Goal: Transaction & Acquisition: Purchase product/service

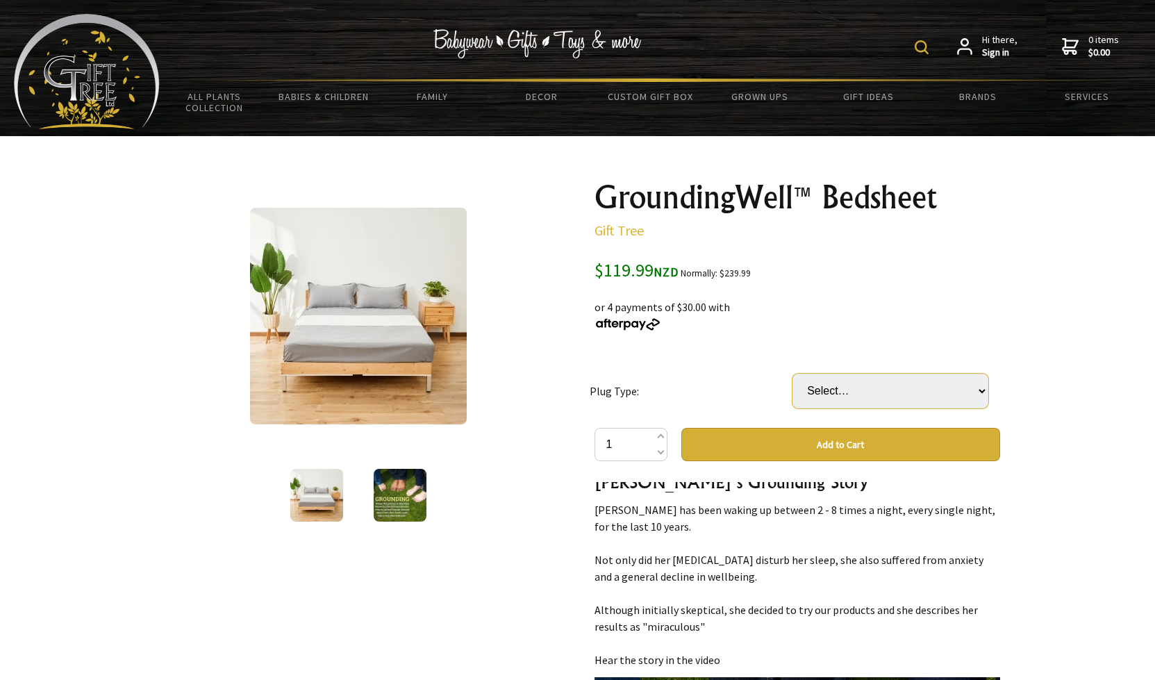
click at [981, 393] on select "Select… USA UK EU AU/[GEOGRAPHIC_DATA]" at bounding box center [890, 391] width 196 height 35
click at [978, 393] on select "Select… USA UK EU AU/[GEOGRAPHIC_DATA]" at bounding box center [890, 391] width 196 height 35
select select "AU/[GEOGRAPHIC_DATA]"
click at [792, 374] on select "Select… USA UK EU AU/[GEOGRAPHIC_DATA]" at bounding box center [890, 391] width 196 height 35
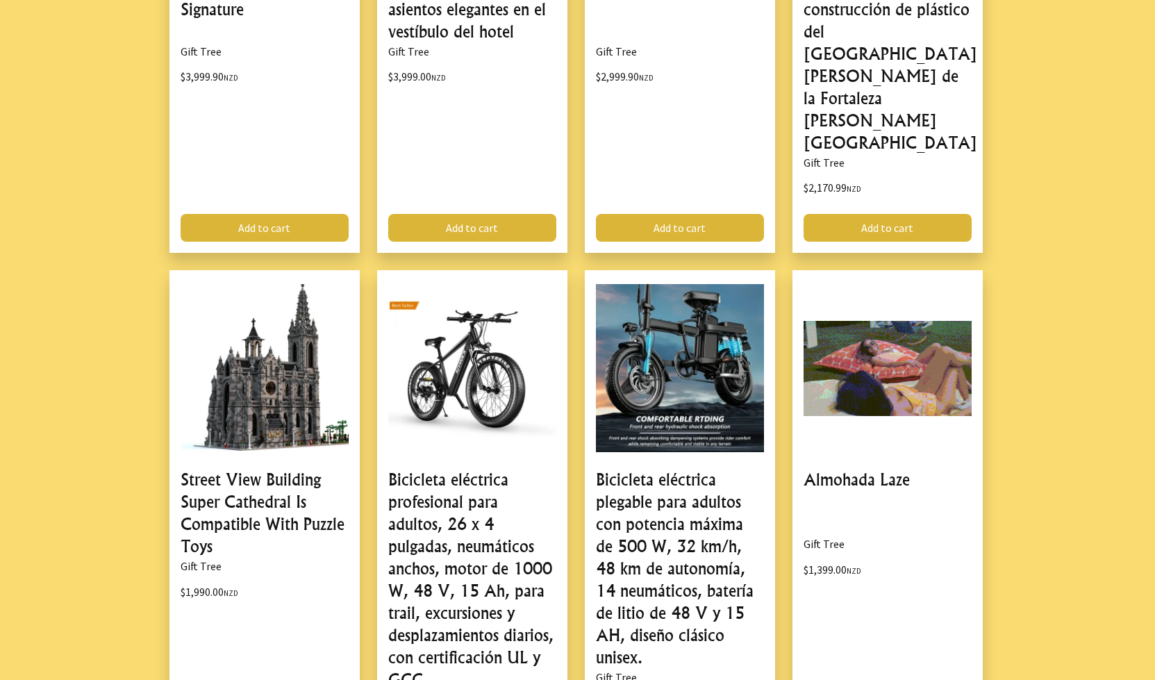
scroll to position [1373, 0]
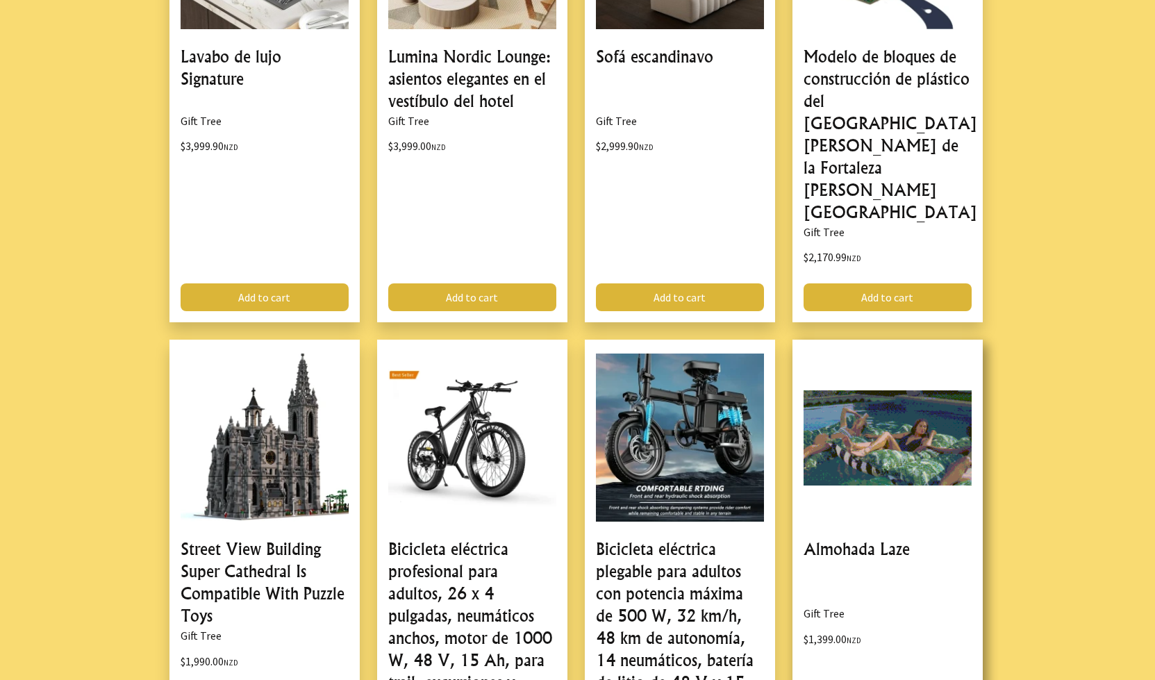
click at [856, 441] on link at bounding box center [887, 600] width 190 height 520
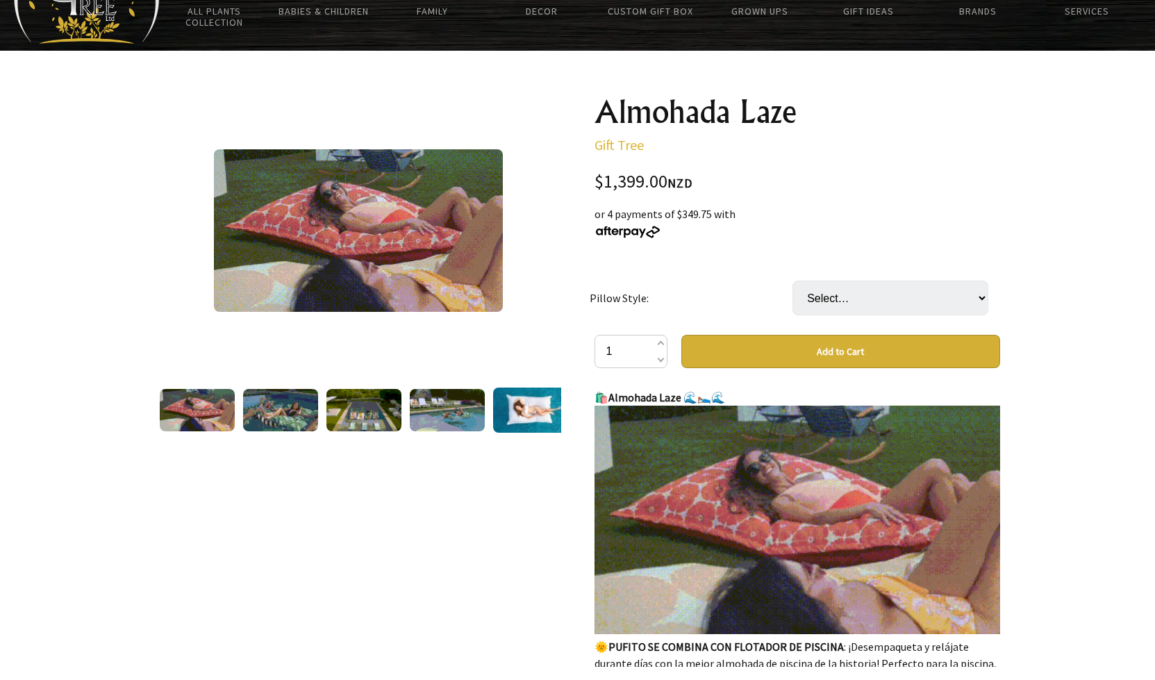
scroll to position [85, 0]
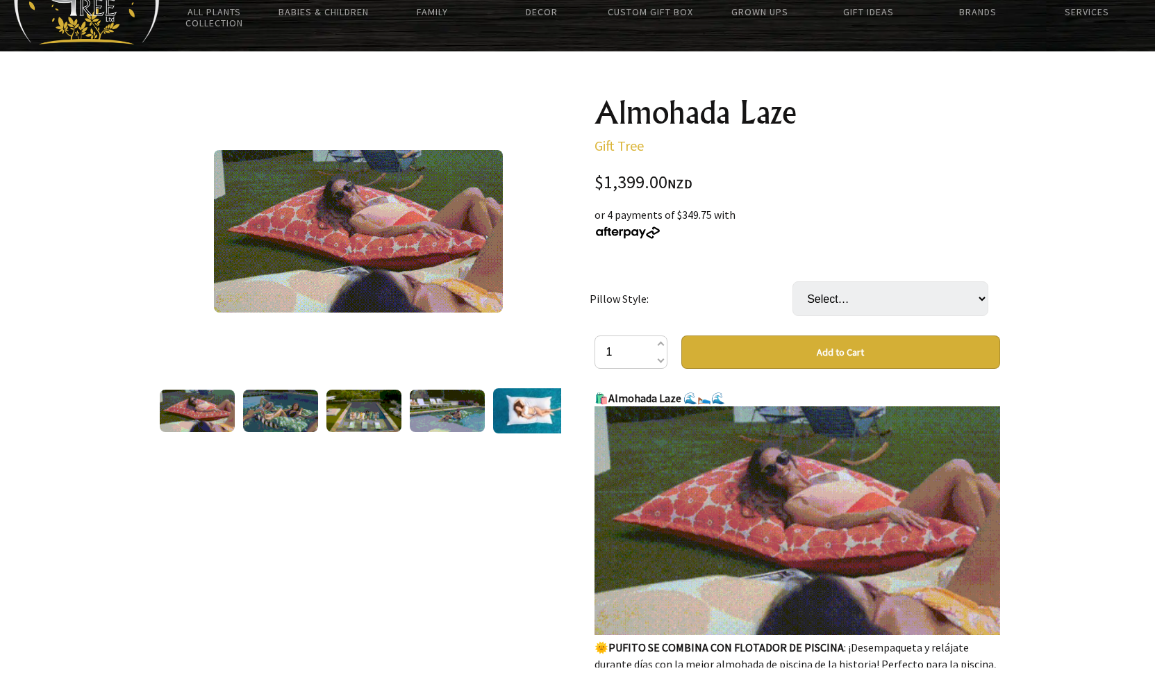
click at [272, 412] on img at bounding box center [280, 411] width 75 height 42
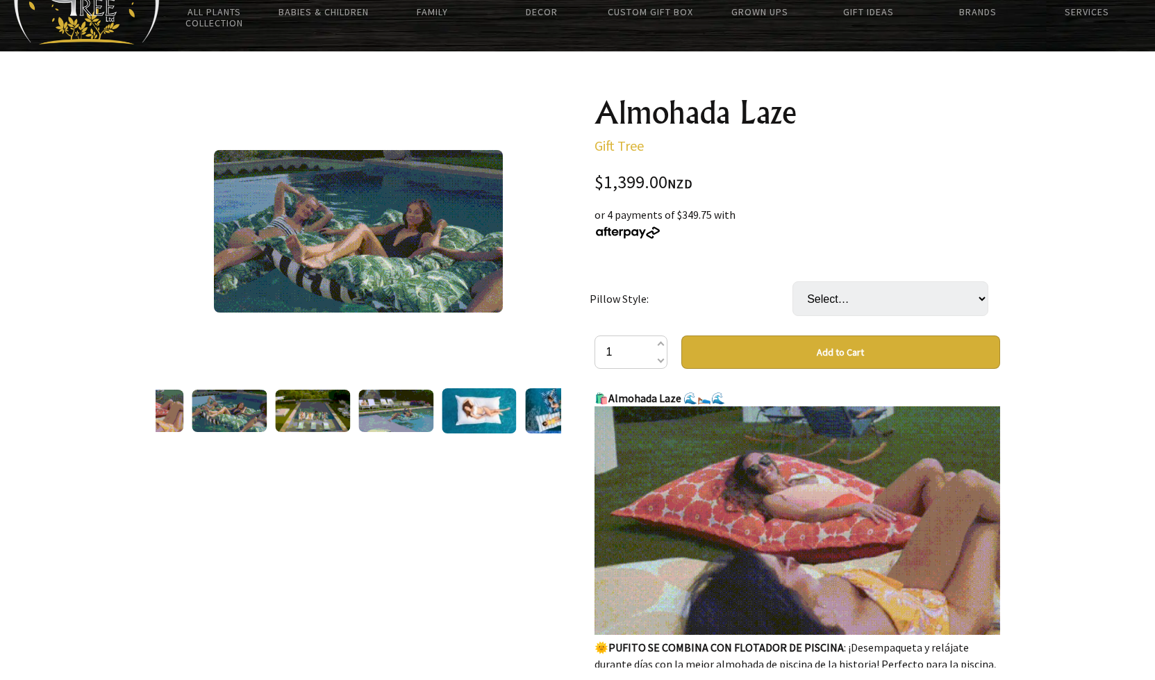
click at [323, 417] on img at bounding box center [312, 411] width 75 height 42
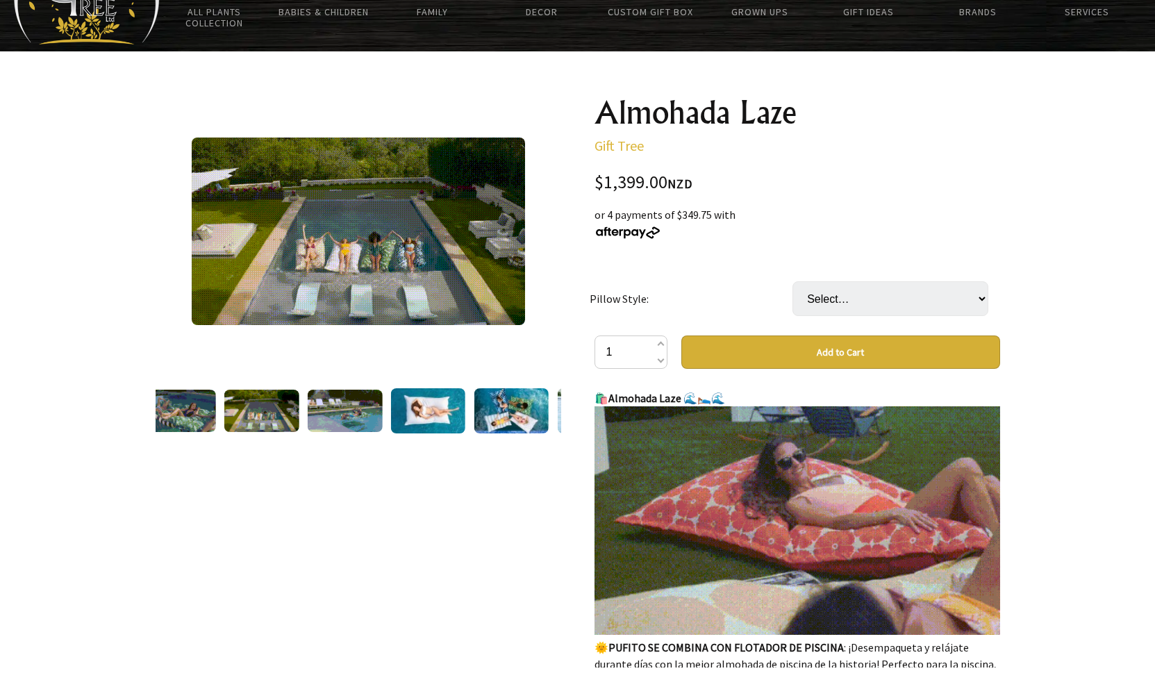
click at [362, 411] on img at bounding box center [344, 411] width 75 height 42
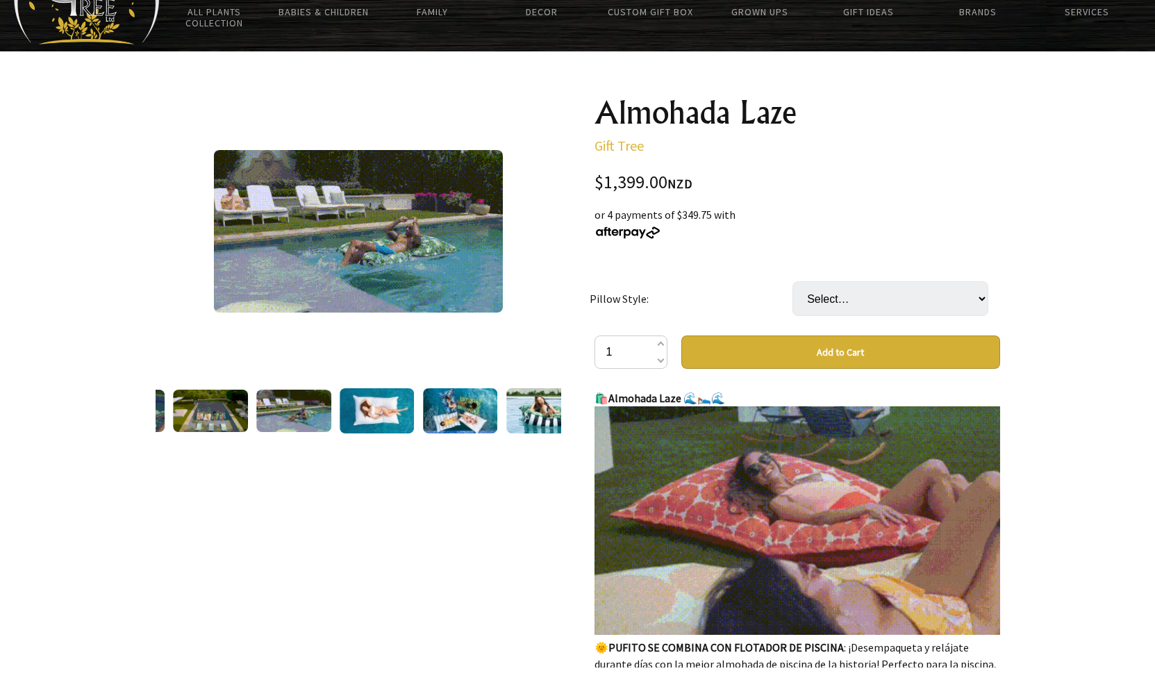
click at [389, 417] on img at bounding box center [377, 410] width 75 height 45
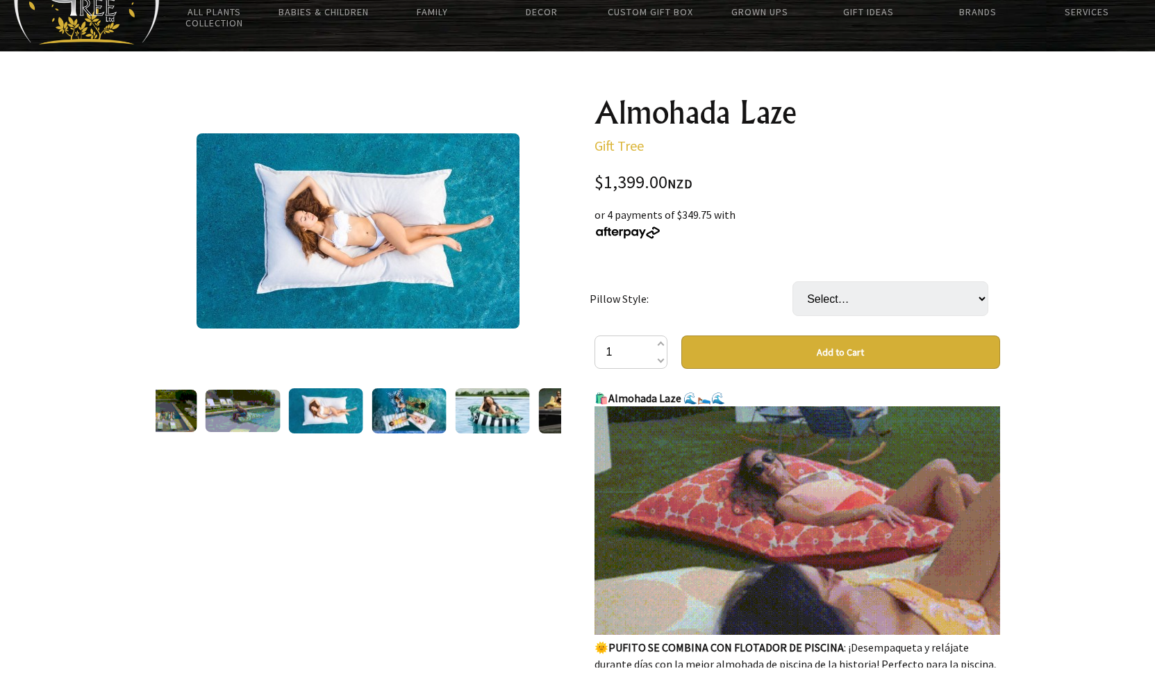
click at [425, 412] on img at bounding box center [409, 410] width 75 height 45
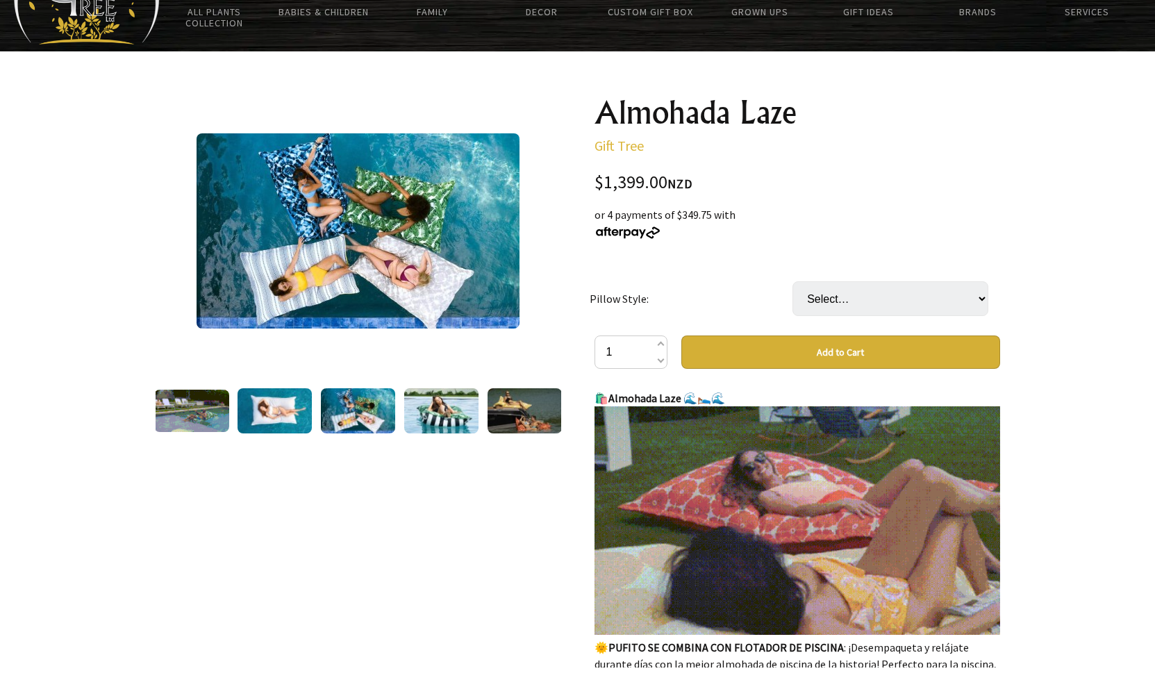
click at [448, 417] on img at bounding box center [441, 410] width 75 height 45
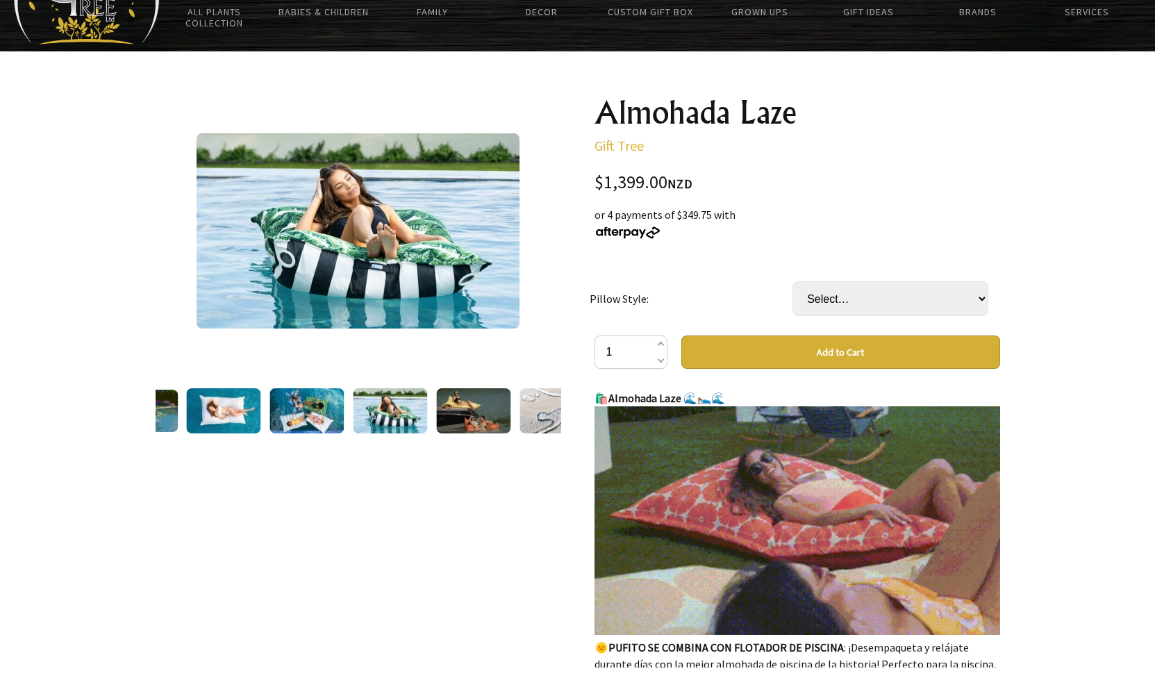
click at [475, 412] on img at bounding box center [473, 410] width 75 height 45
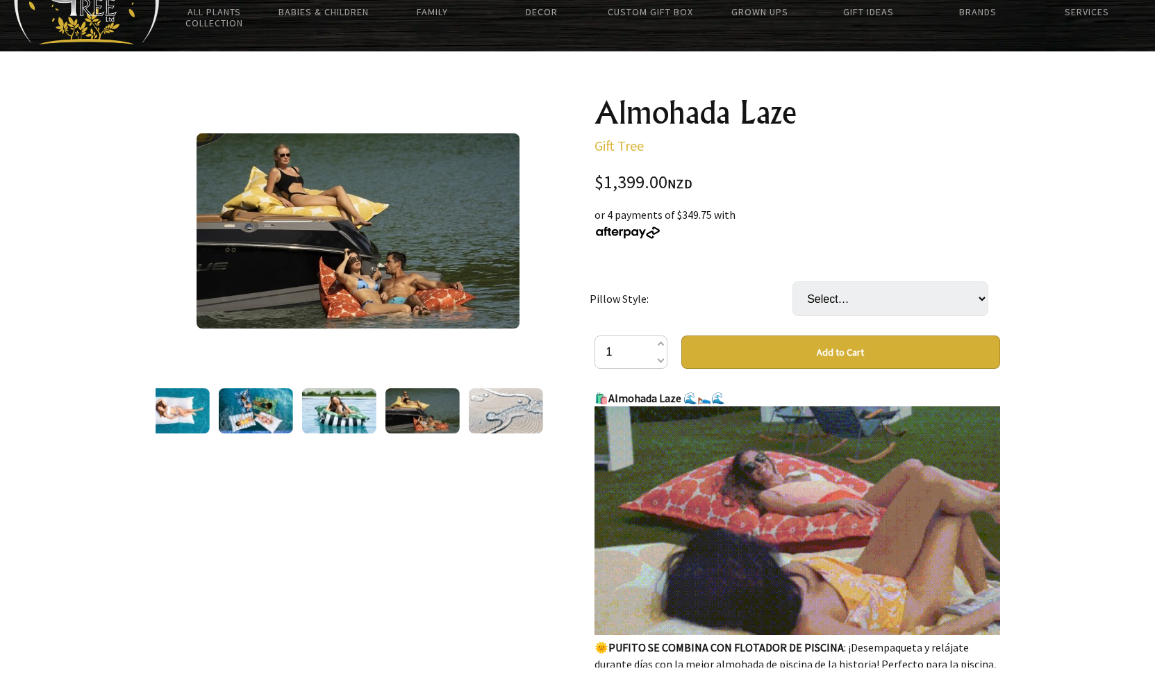
click at [501, 410] on img at bounding box center [505, 410] width 75 height 45
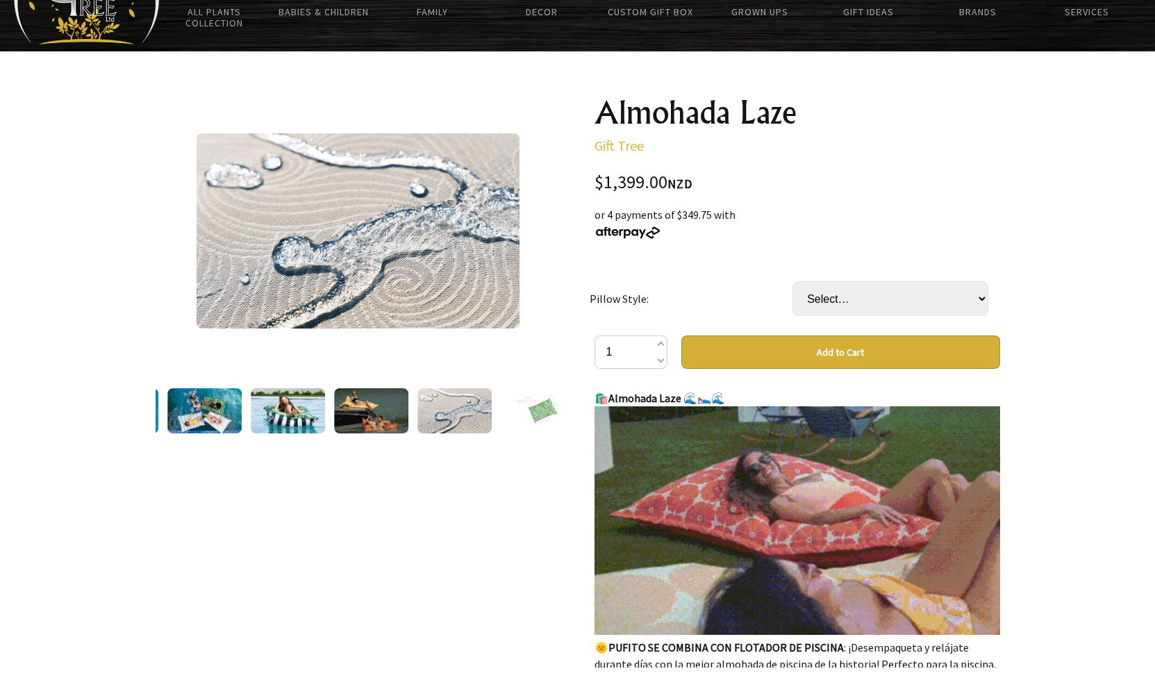
click at [537, 412] on img at bounding box center [538, 410] width 75 height 45
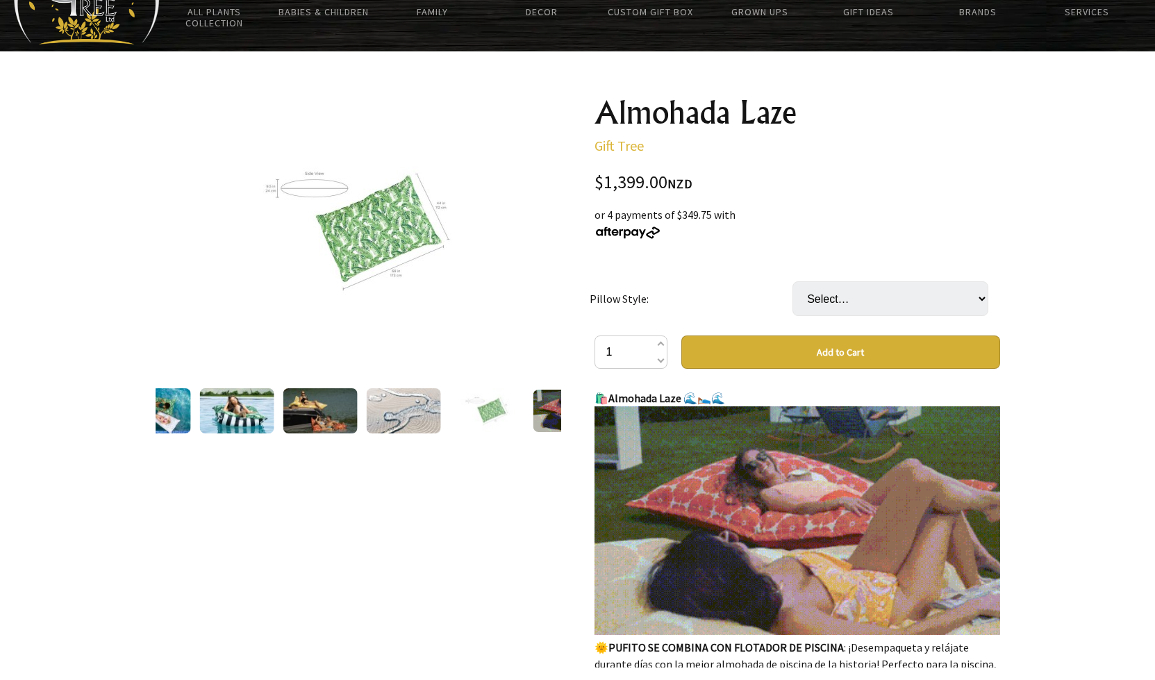
click at [542, 414] on img at bounding box center [570, 411] width 75 height 42
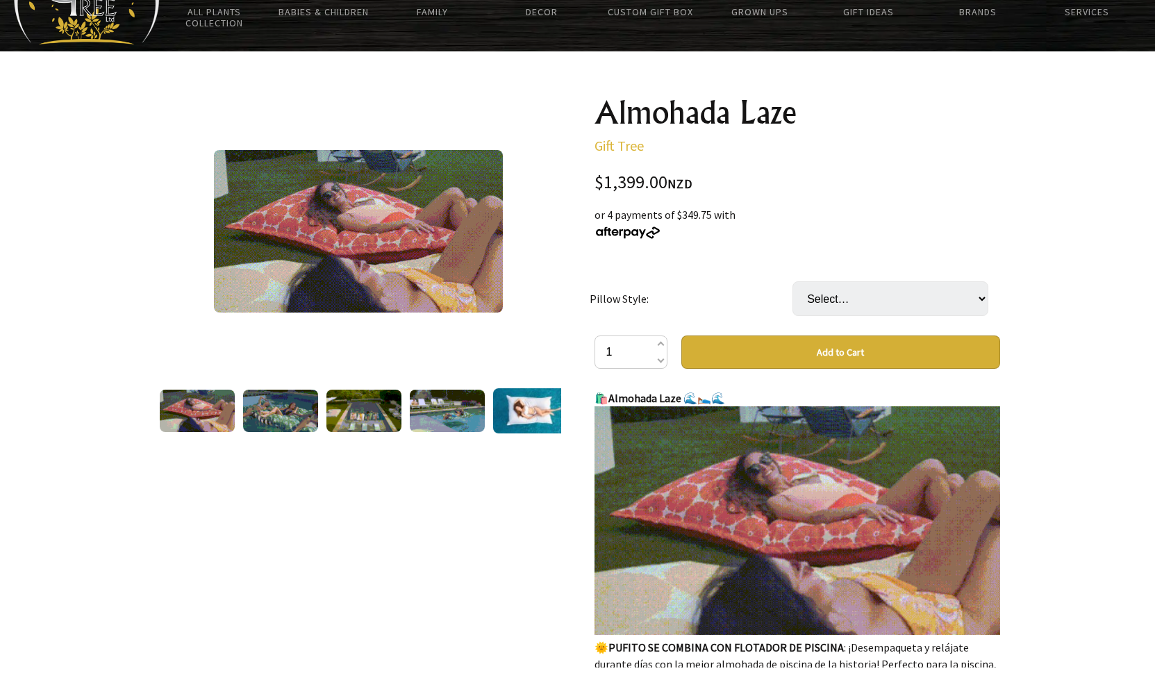
click at [534, 410] on img at bounding box center [530, 410] width 75 height 45
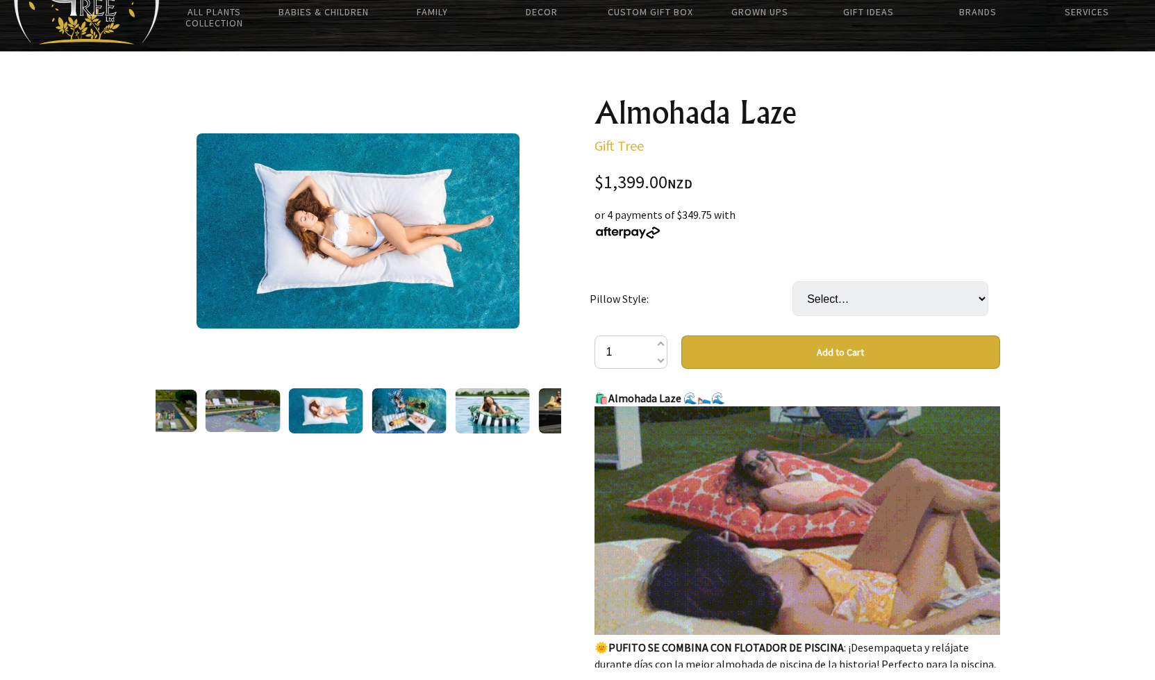
click at [403, 415] on img at bounding box center [409, 410] width 75 height 45
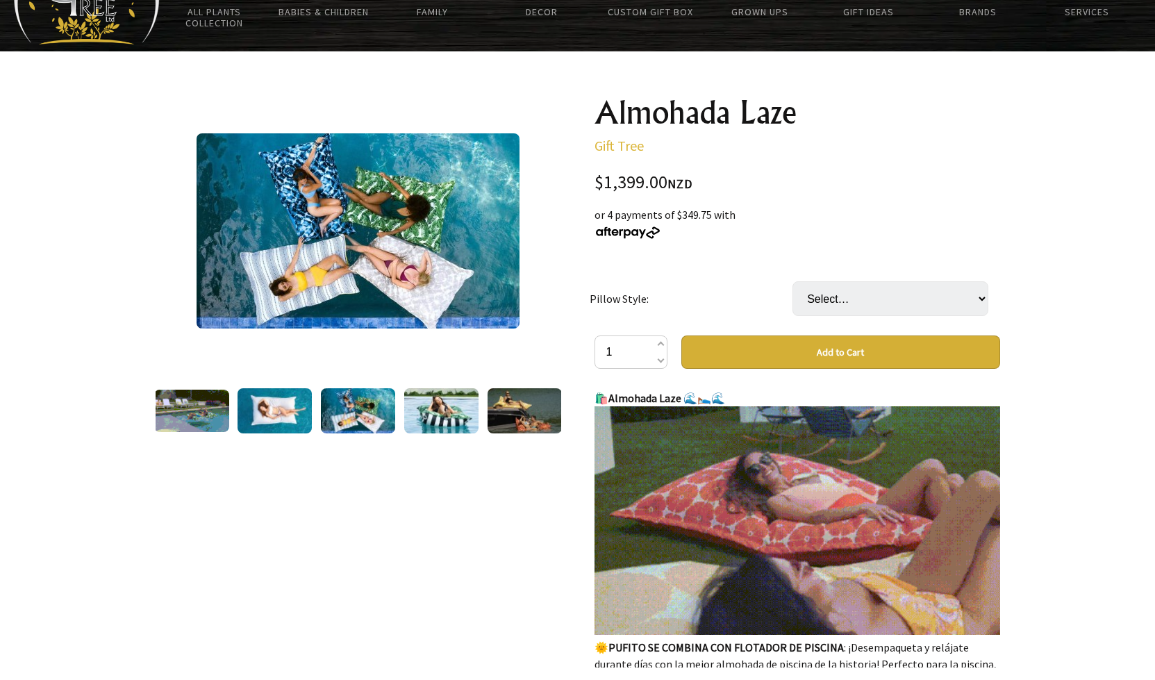
click at [456, 415] on img at bounding box center [441, 410] width 75 height 45
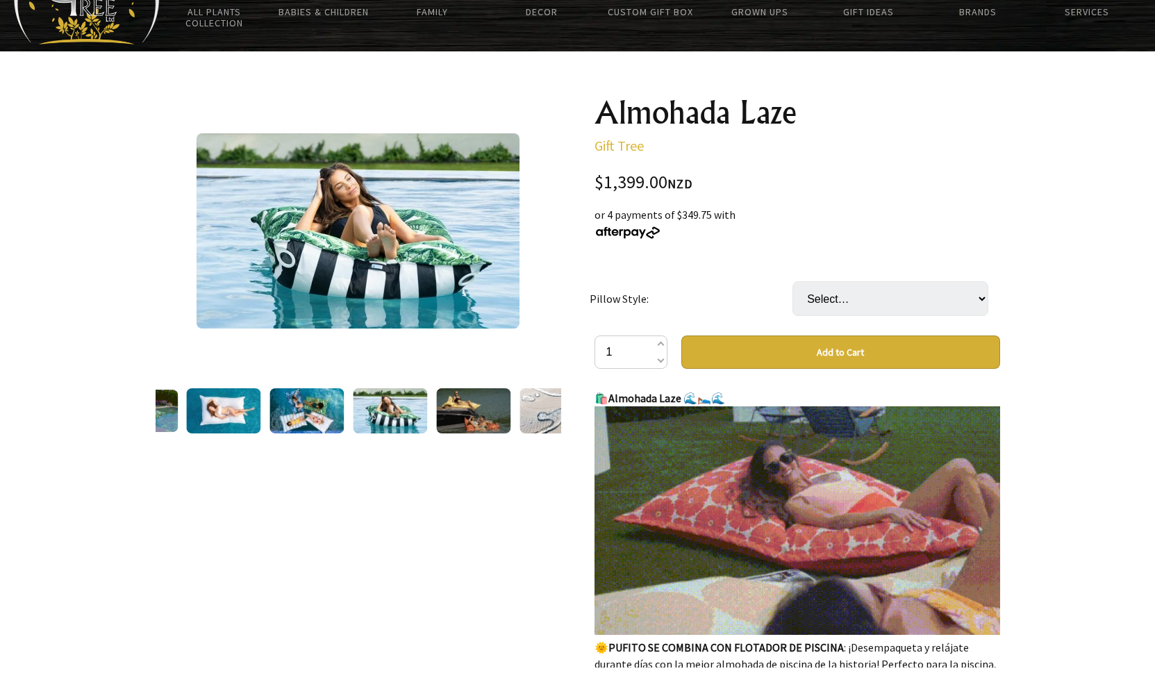
click at [490, 413] on img at bounding box center [473, 410] width 75 height 45
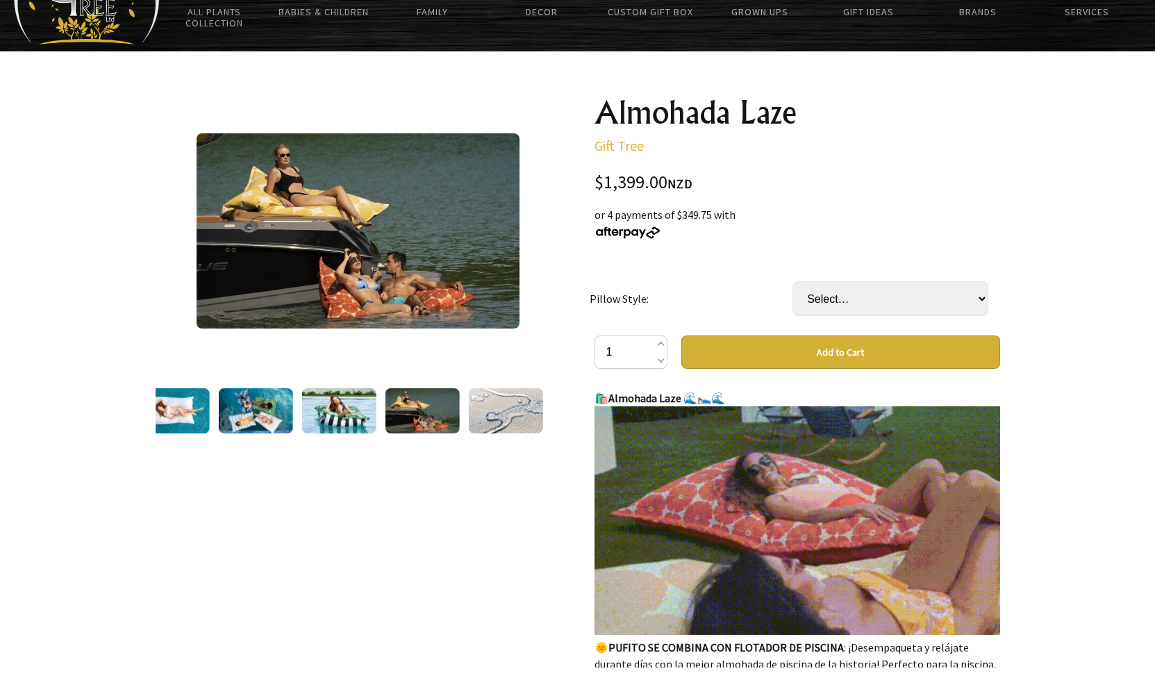
click at [517, 415] on img at bounding box center [505, 410] width 75 height 45
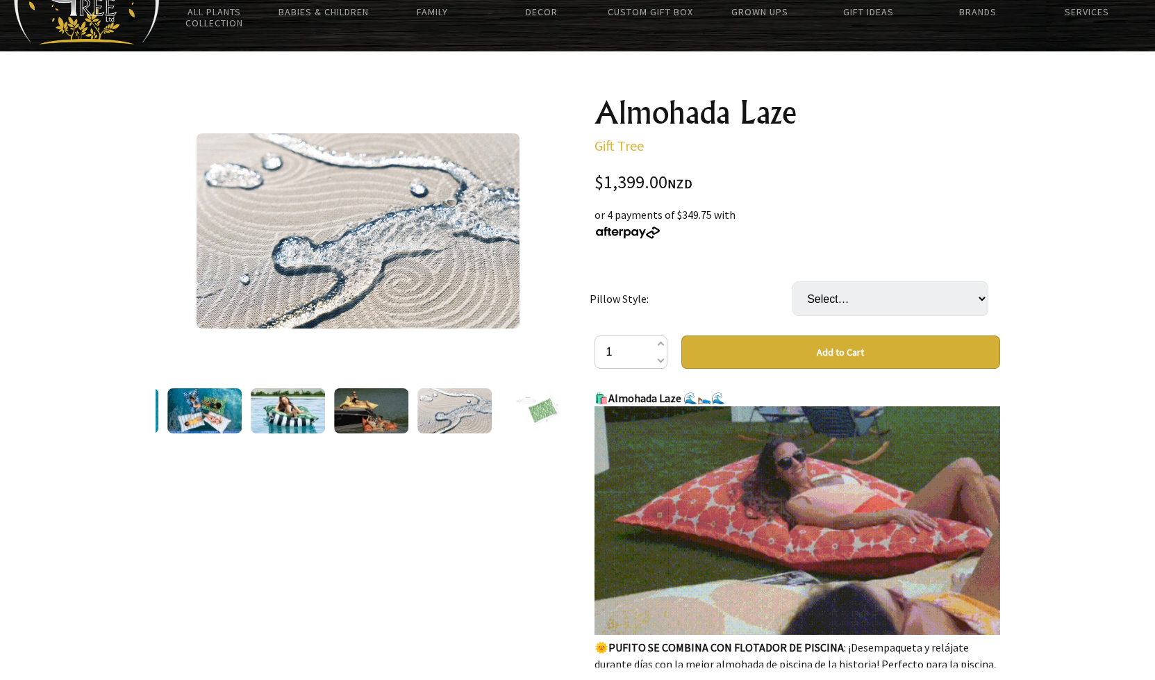
click at [533, 415] on img at bounding box center [538, 410] width 75 height 45
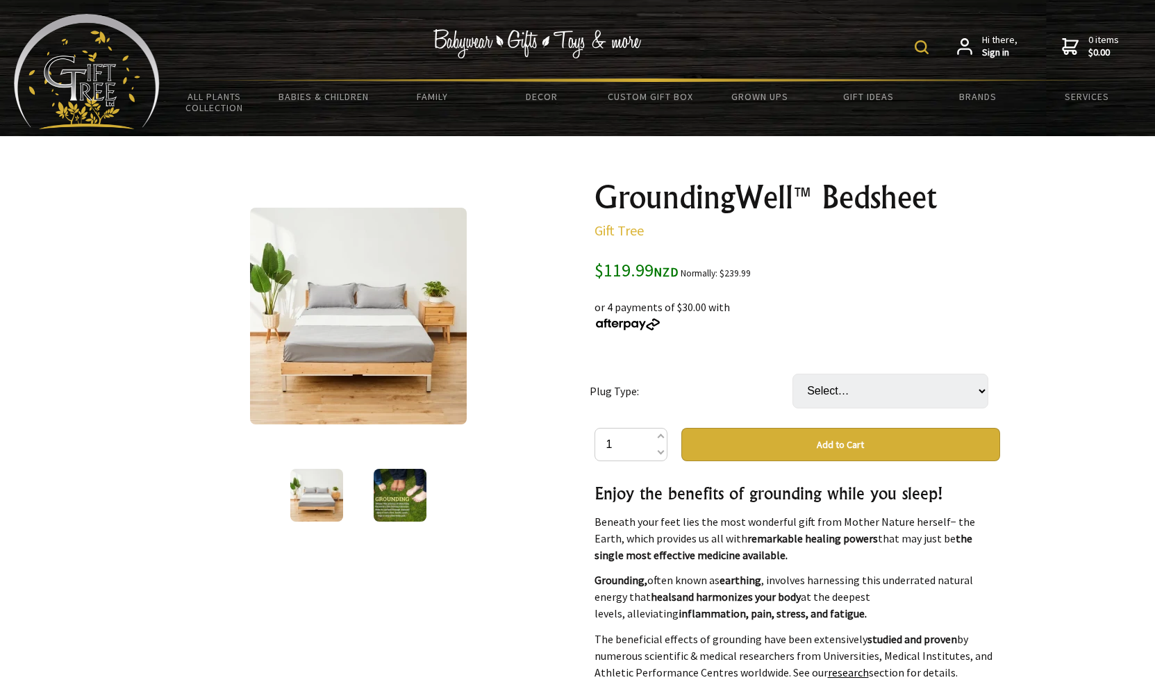
select select "AU/[GEOGRAPHIC_DATA]"
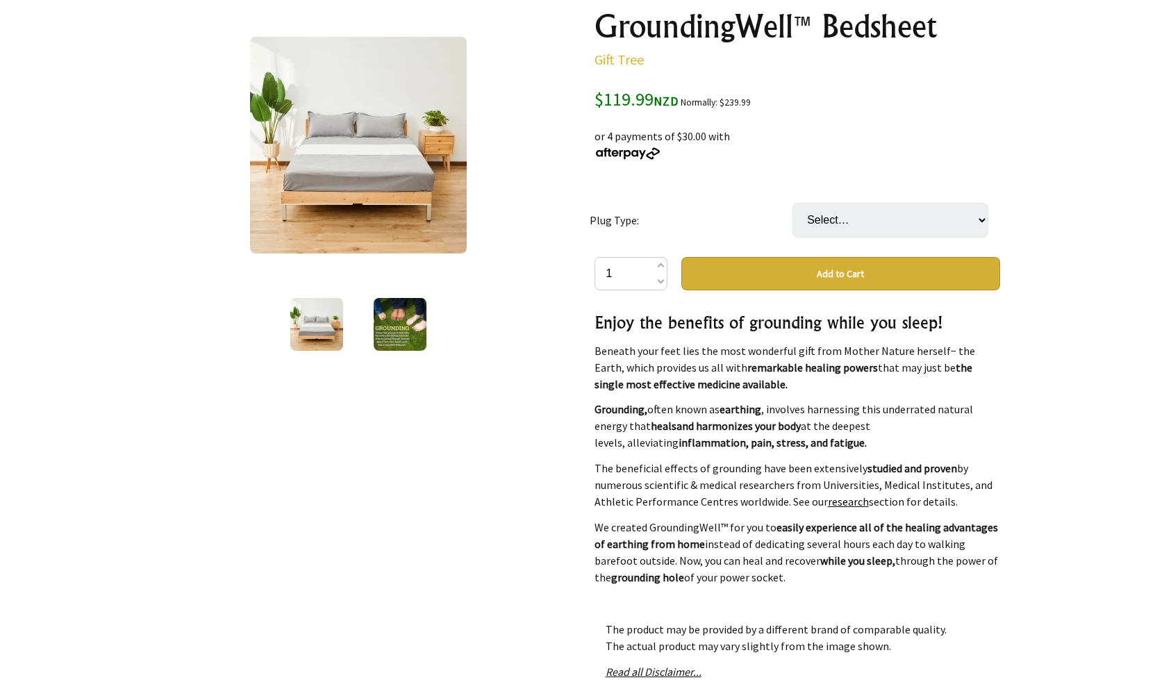
scroll to position [151, 0]
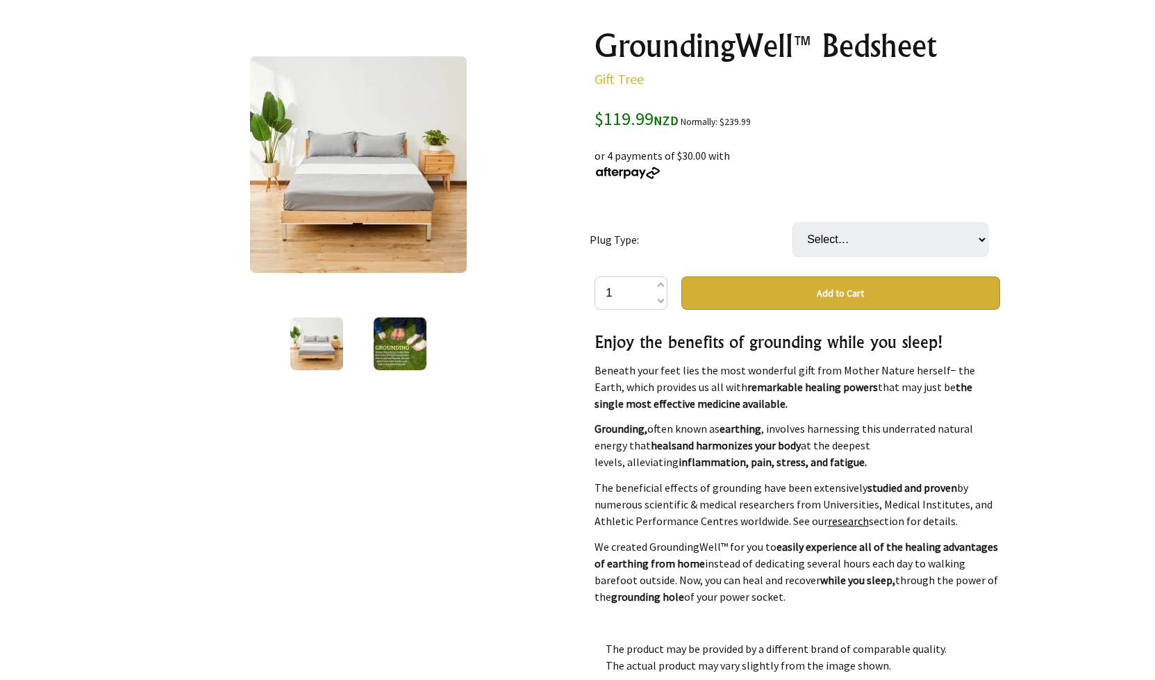
click at [406, 345] on img at bounding box center [400, 343] width 53 height 53
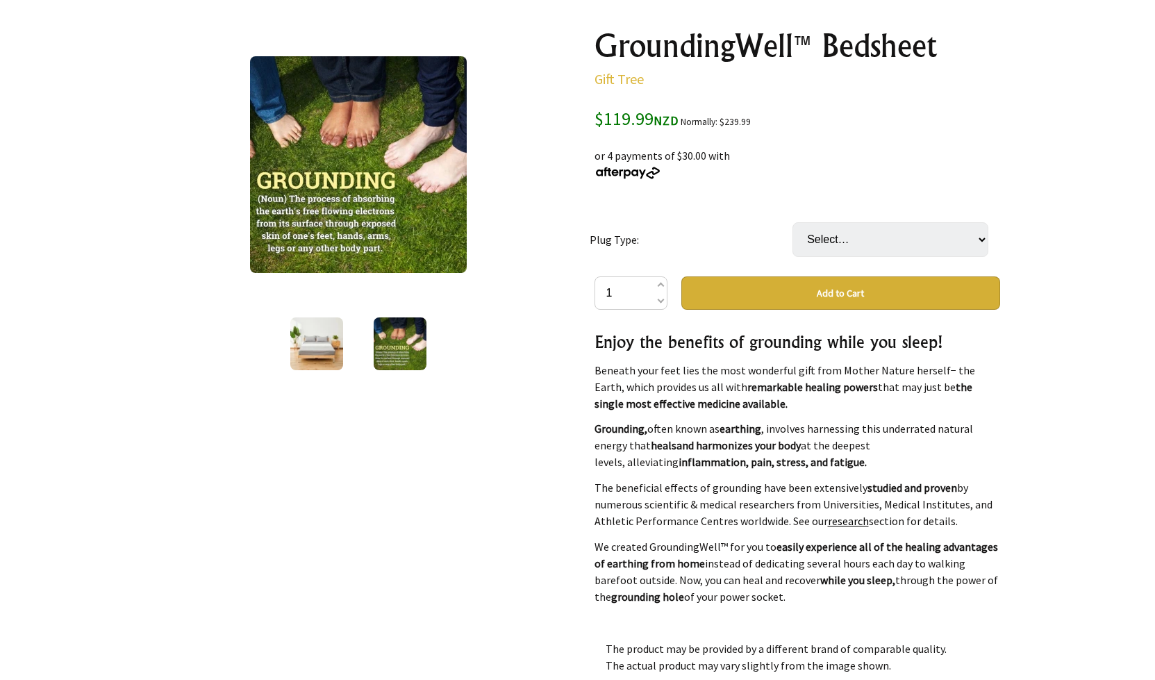
click at [318, 353] on img at bounding box center [316, 343] width 53 height 53
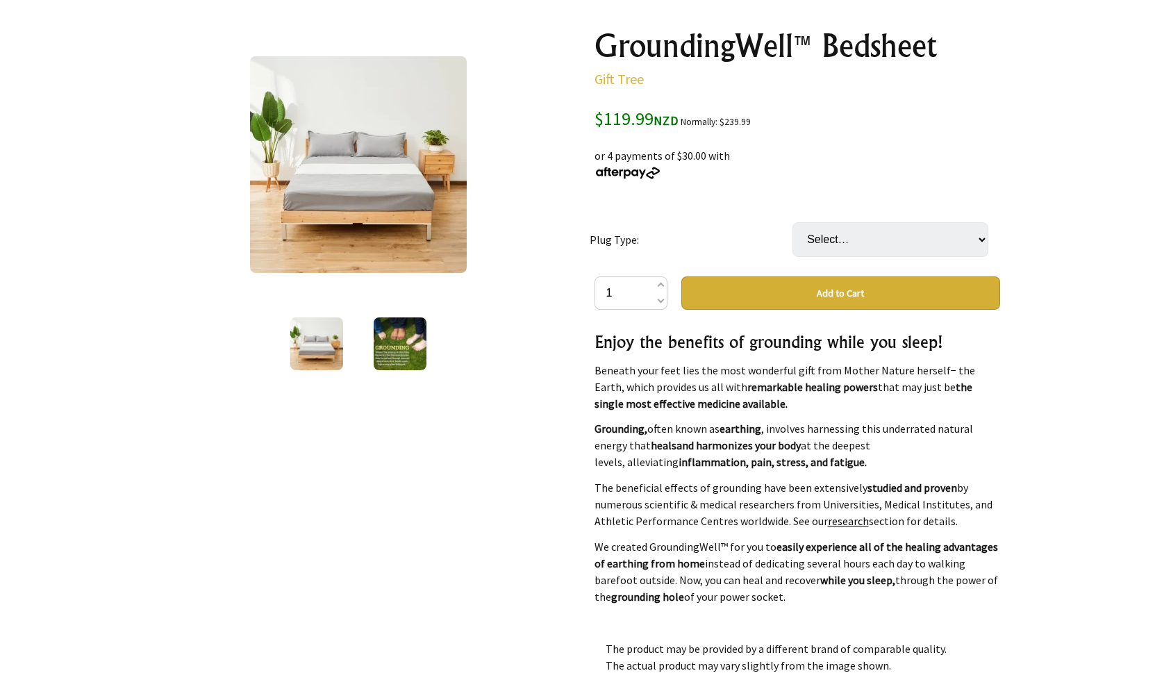
click at [389, 342] on img at bounding box center [400, 343] width 53 height 53
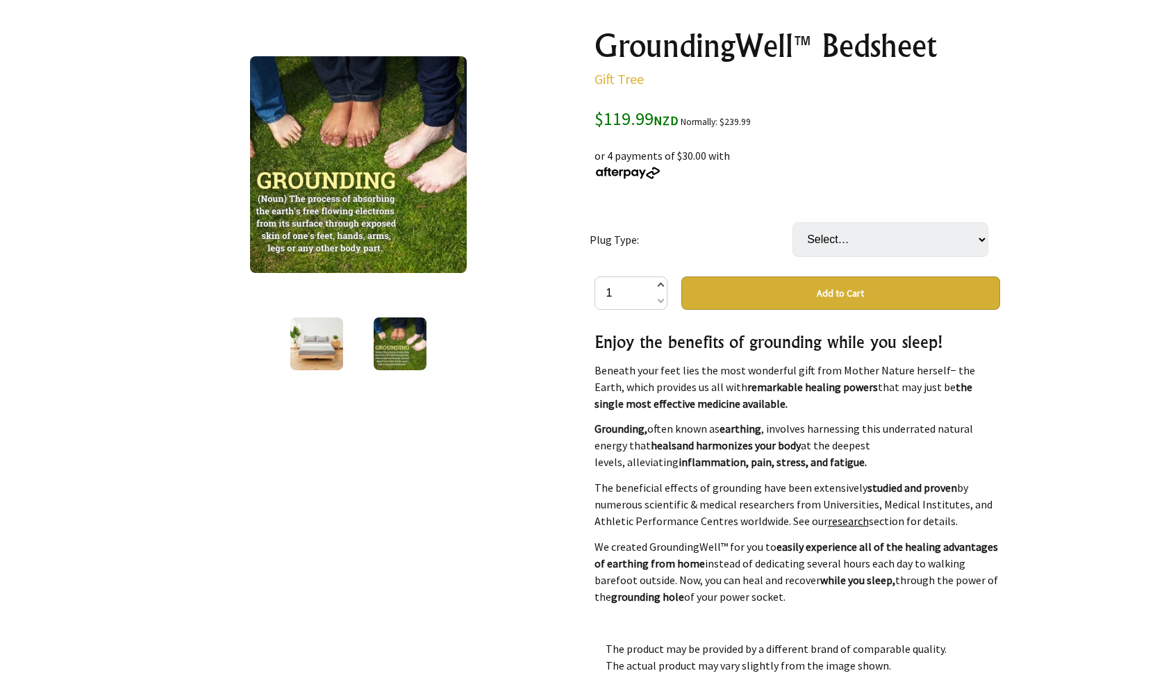
click at [658, 282] on span at bounding box center [659, 286] width 7 height 17
click at [662, 303] on span at bounding box center [659, 300] width 7 height 17
type input "1"
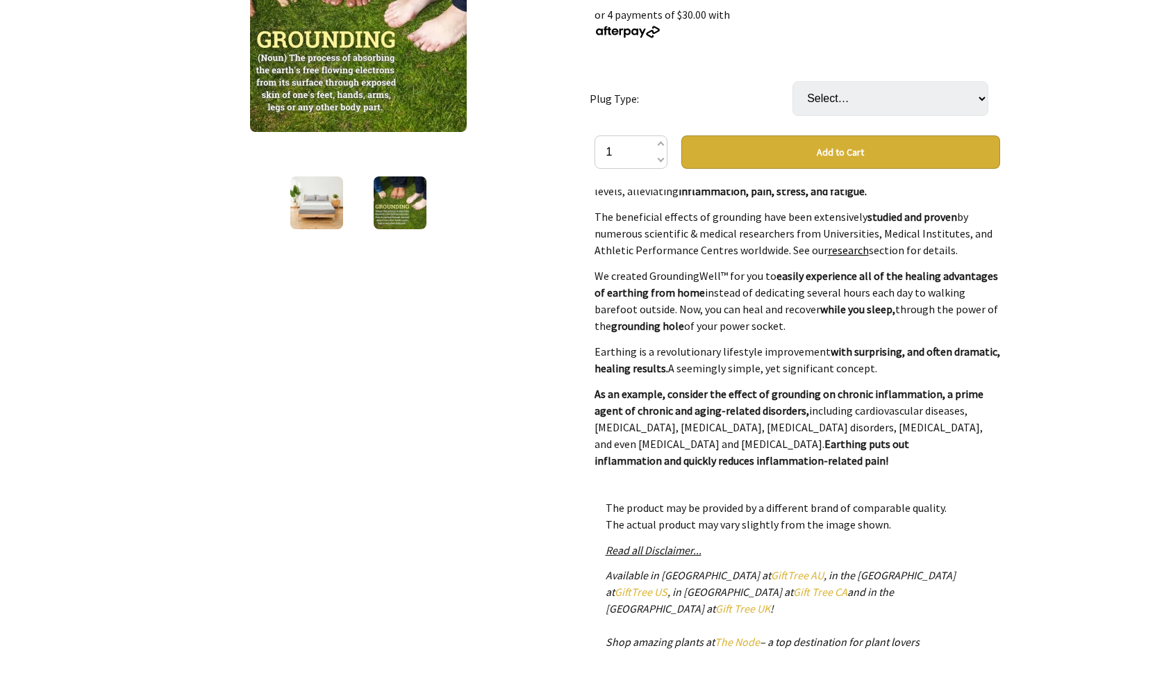
scroll to position [133, 0]
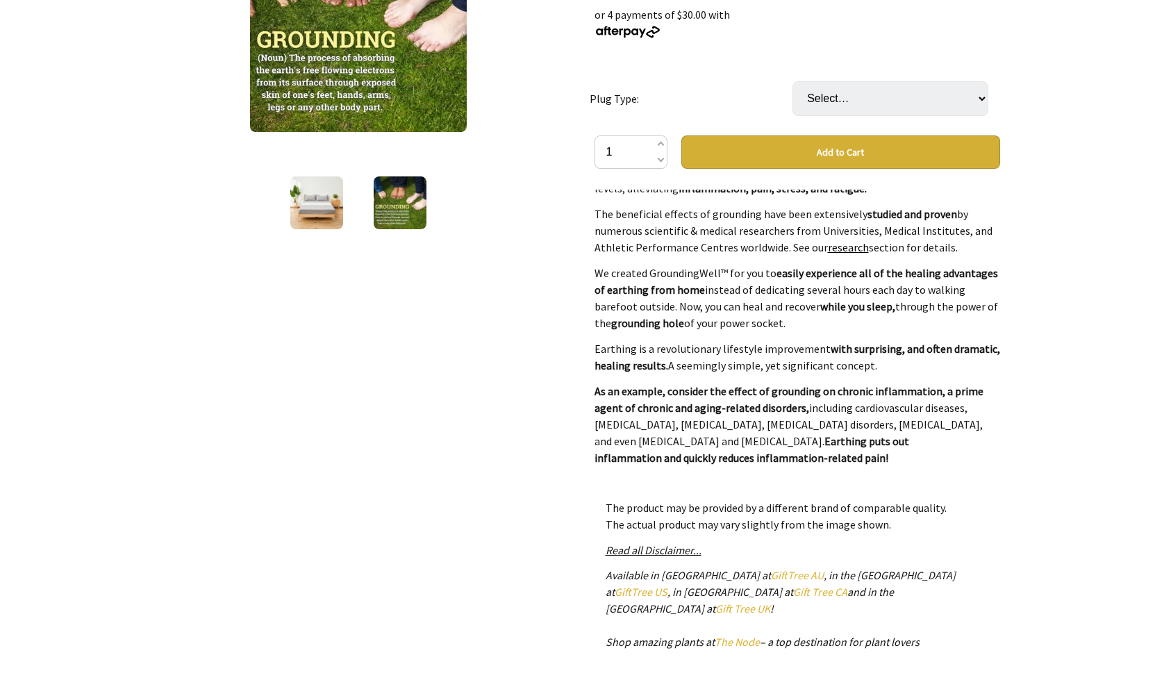
click at [846, 249] on link "research" at bounding box center [848, 247] width 41 height 14
